Goal: Task Accomplishment & Management: Manage account settings

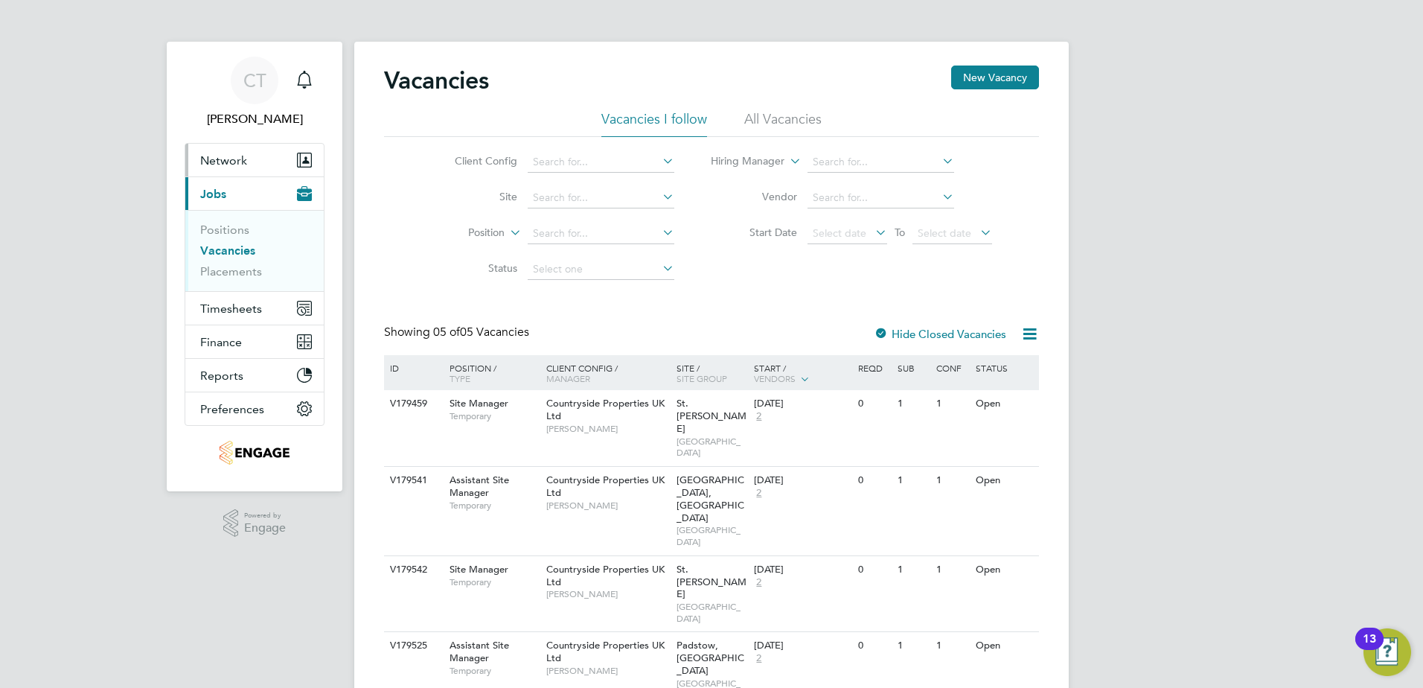
click at [215, 159] on span "Network" at bounding box center [223, 160] width 47 height 14
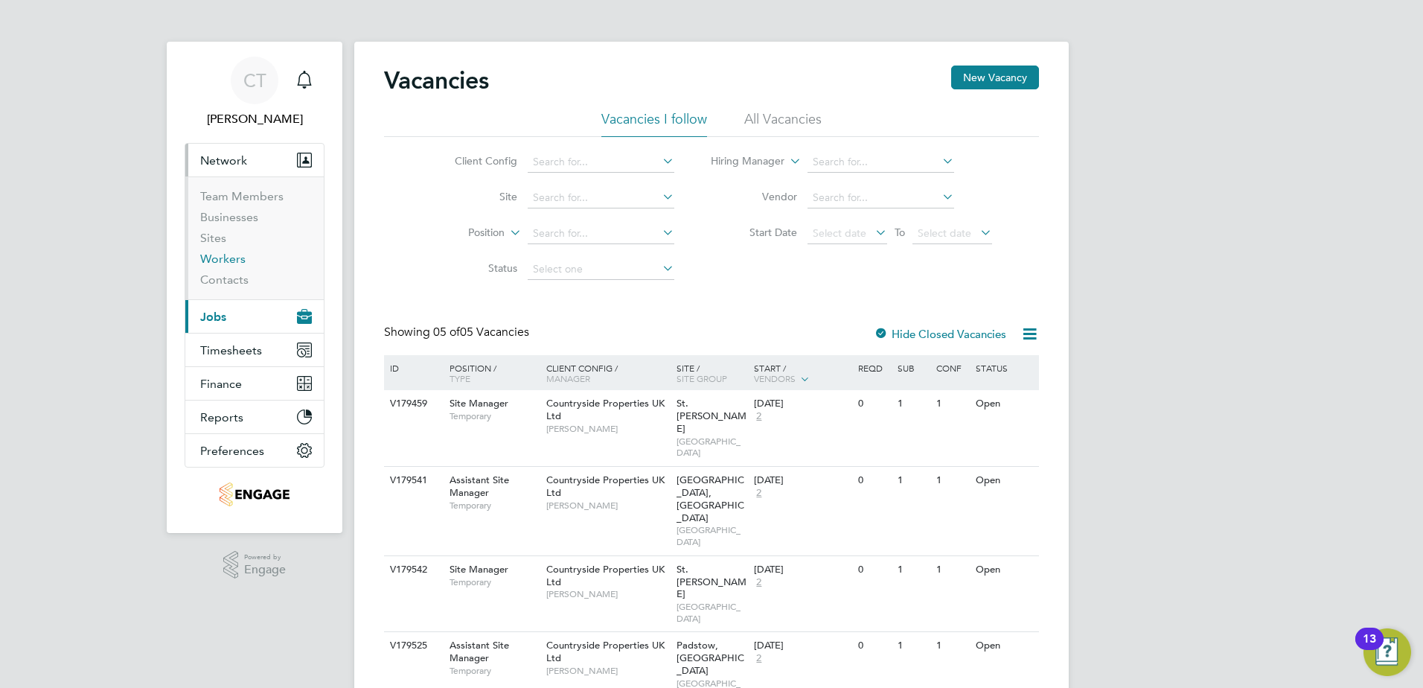
click at [223, 255] on link "Workers" at bounding box center [222, 259] width 45 height 14
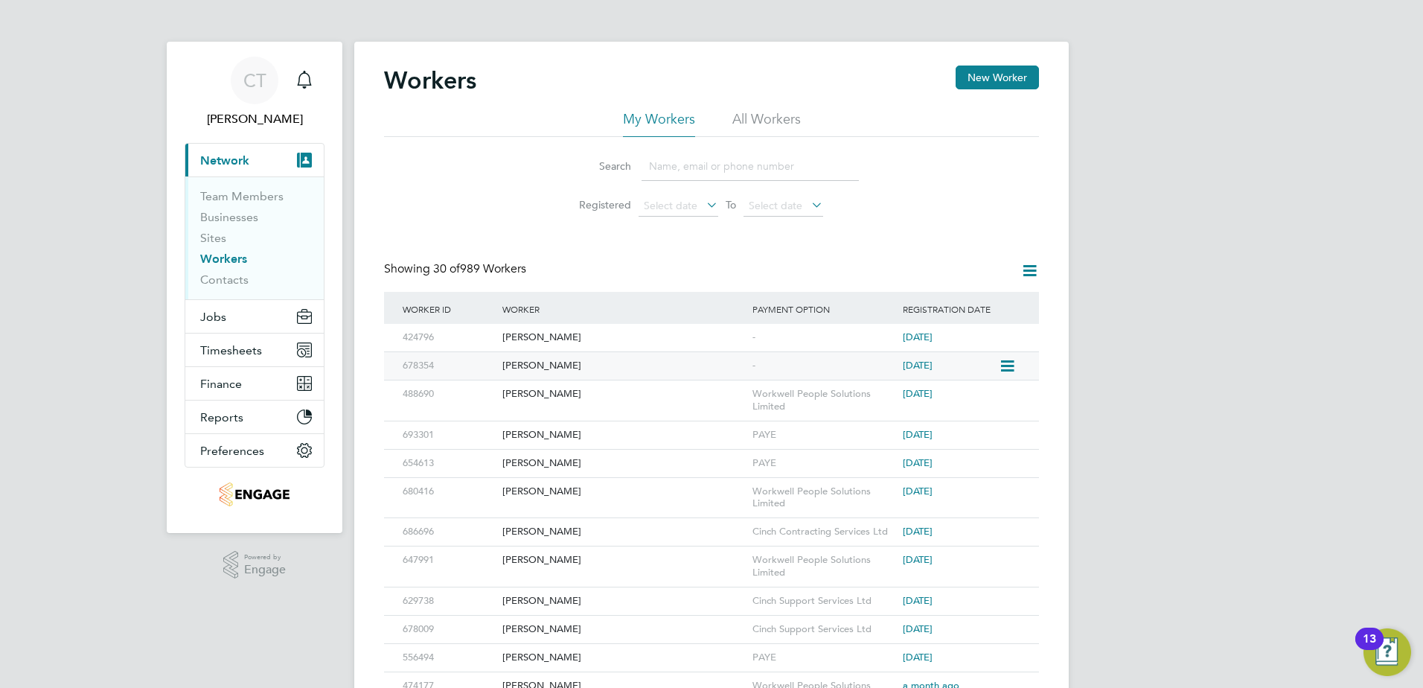
click at [1009, 365] on icon at bounding box center [1006, 366] width 15 height 18
click at [514, 365] on div "[PERSON_NAME]" at bounding box center [624, 366] width 250 height 28
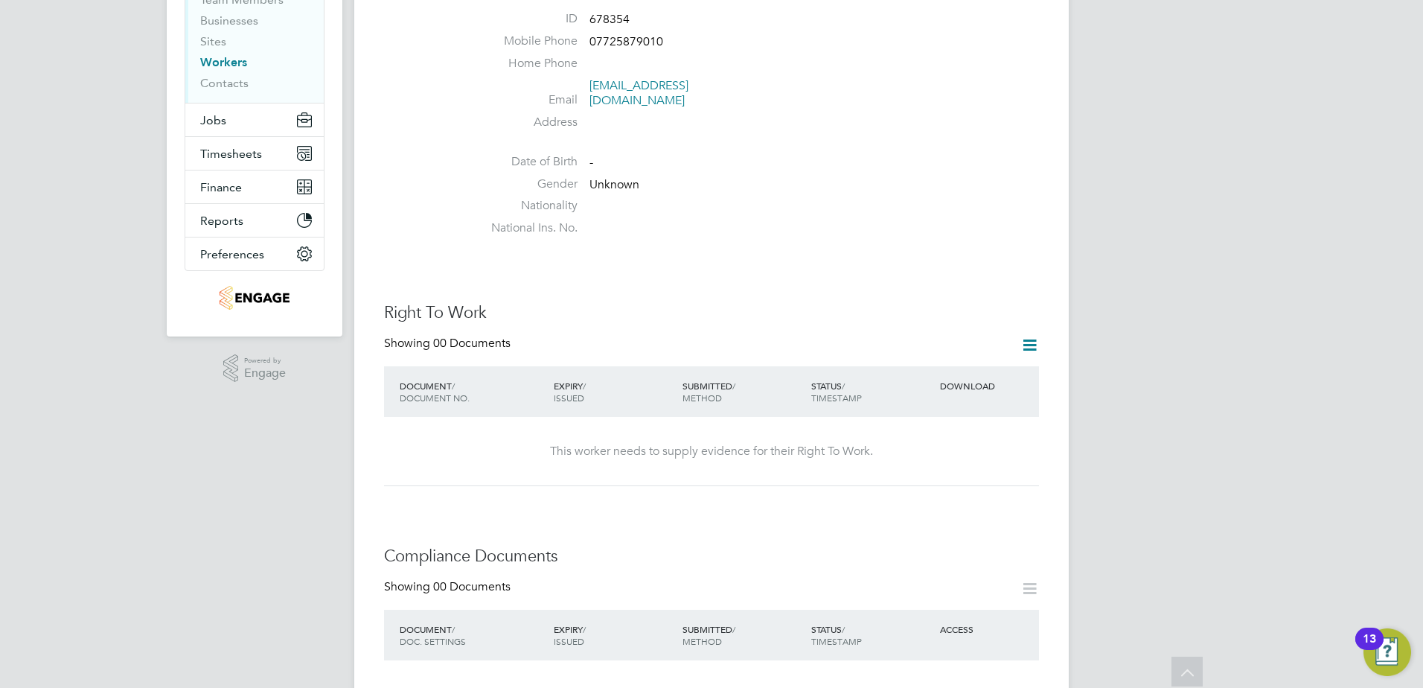
scroll to position [74, 0]
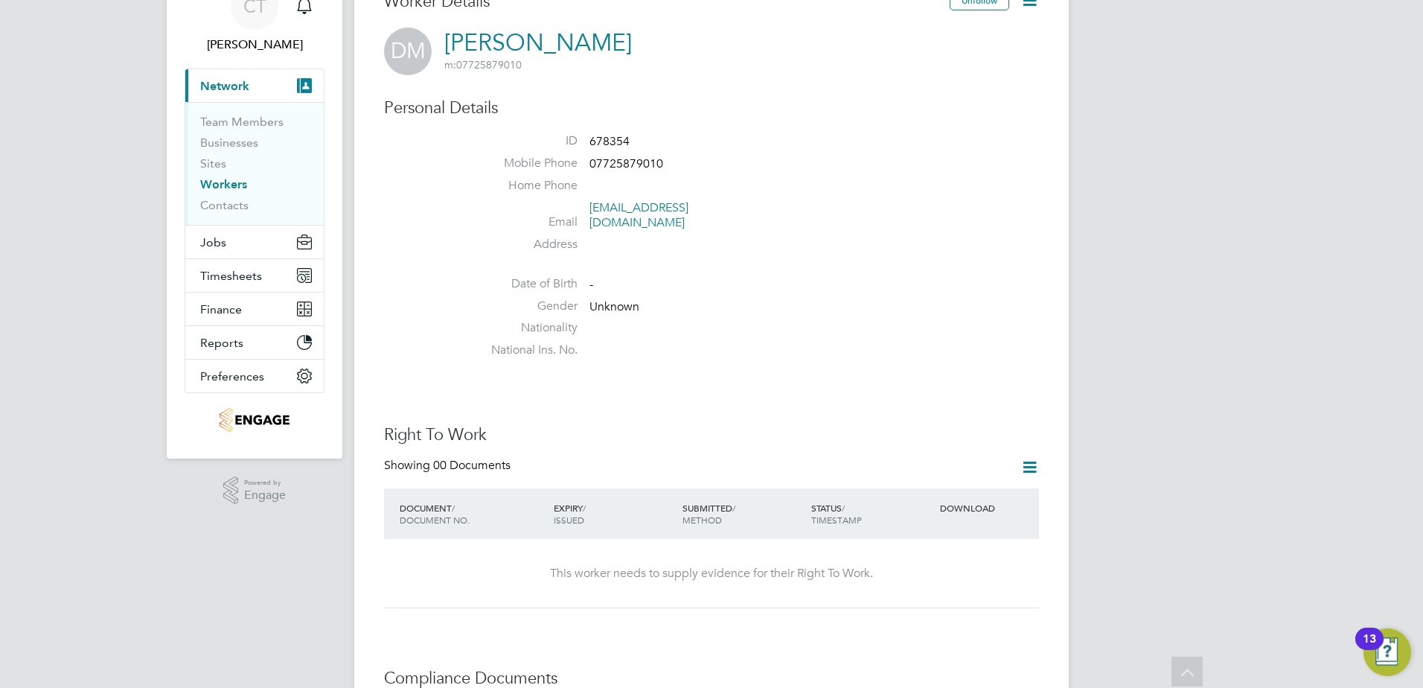
click at [1026, 458] on icon at bounding box center [1029, 467] width 19 height 19
click at [947, 484] on li "Add Right To Work Document" at bounding box center [946, 487] width 179 height 21
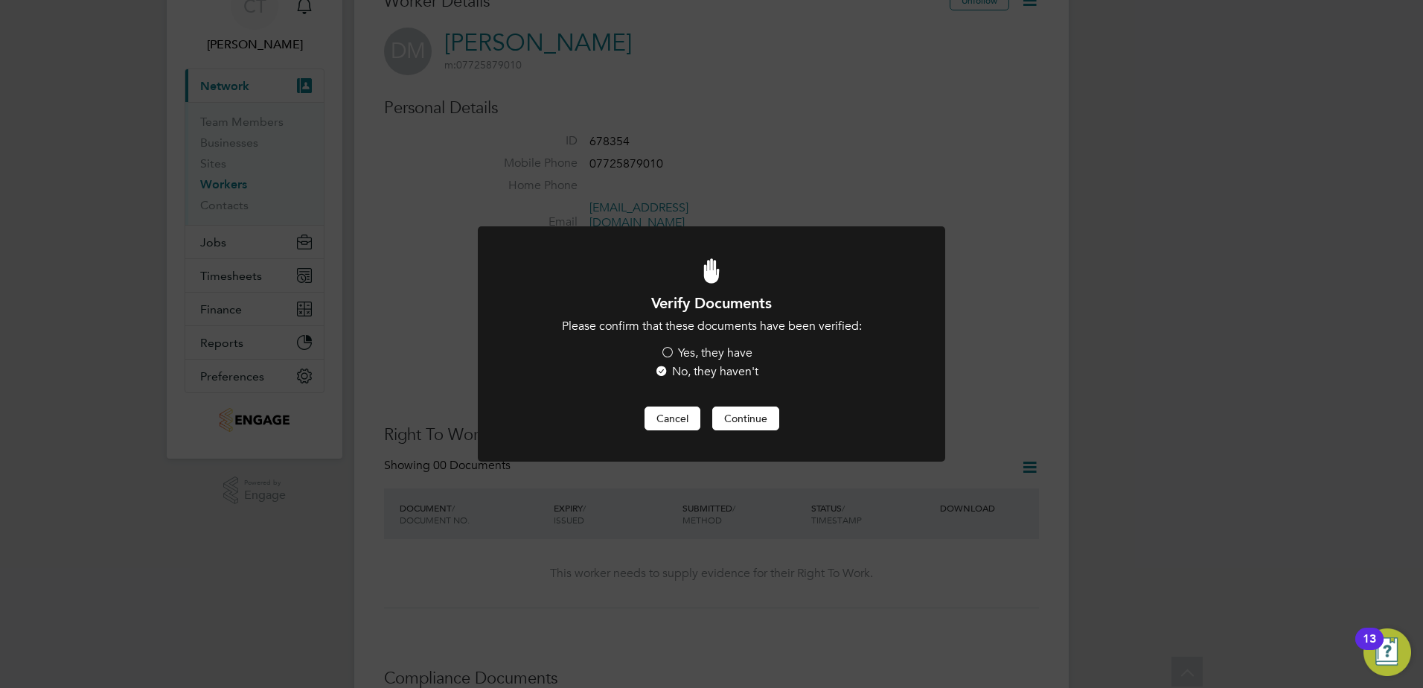
drag, startPoint x: 668, startPoint y: 415, endPoint x: 712, endPoint y: 415, distance: 43.2
click at [668, 415] on button "Cancel" at bounding box center [673, 418] width 56 height 24
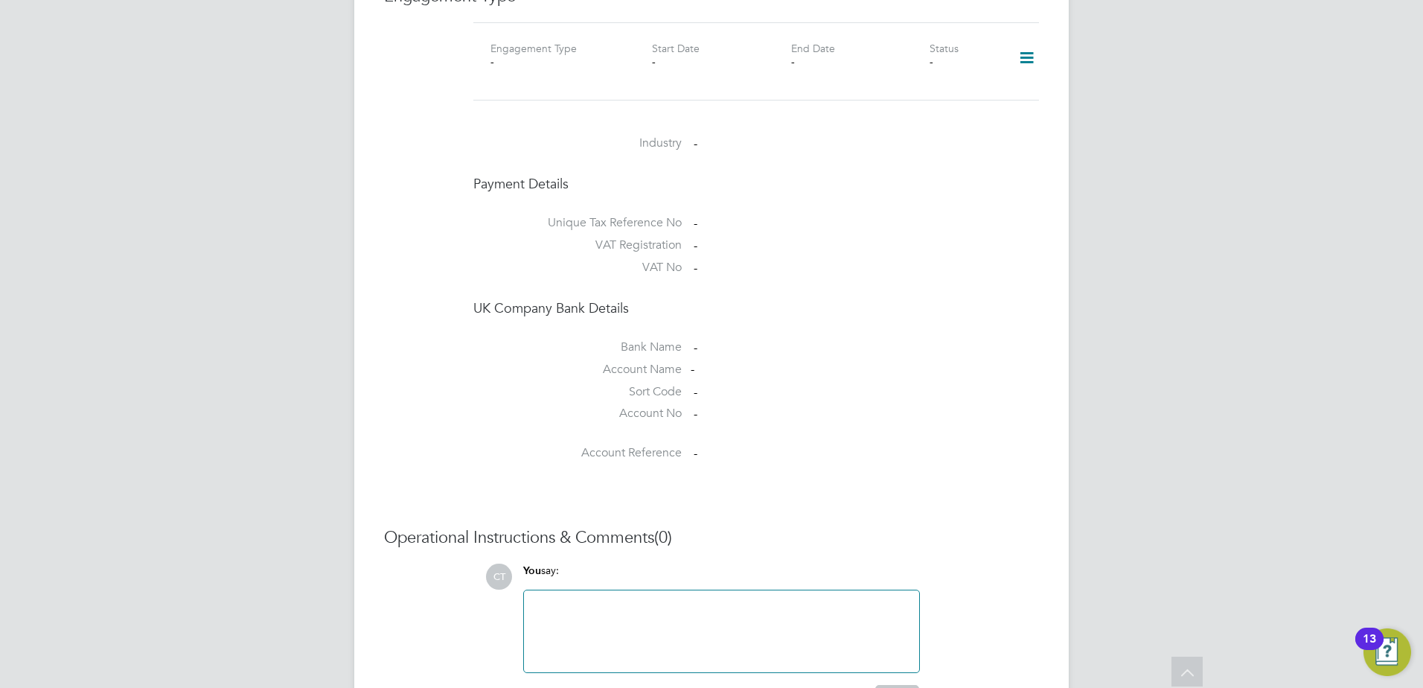
scroll to position [1042, 0]
